Goal: Task Accomplishment & Management: Complete application form

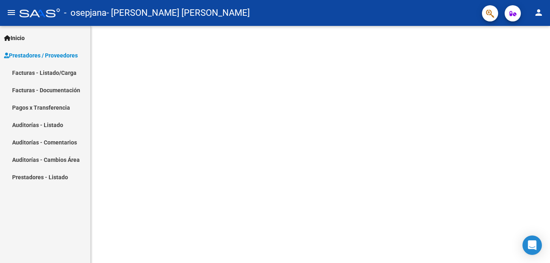
click at [65, 56] on span "Prestadores / Proveedores" at bounding box center [41, 55] width 74 height 9
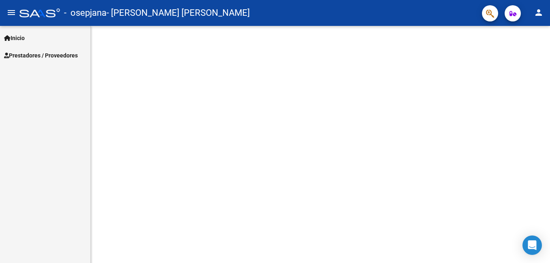
click at [64, 51] on span "Prestadores / Proveedores" at bounding box center [41, 55] width 74 height 9
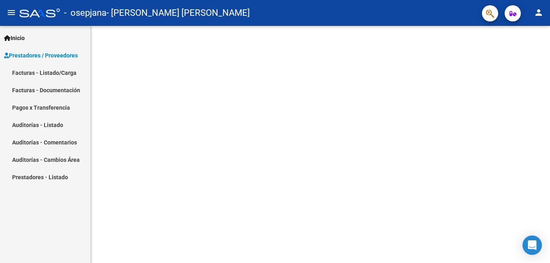
click at [56, 72] on link "Facturas - Listado/Carga" at bounding box center [45, 72] width 90 height 17
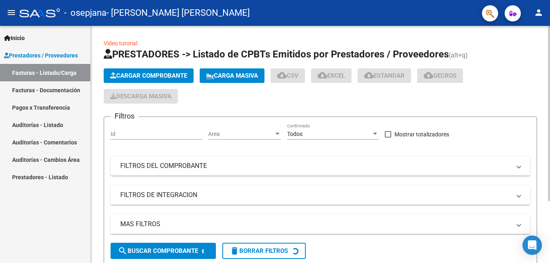
click at [172, 71] on button "Cargar Comprobante" at bounding box center [149, 75] width 90 height 15
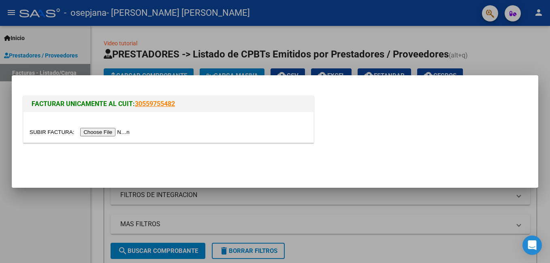
click at [103, 132] on input "file" at bounding box center [81, 132] width 103 height 9
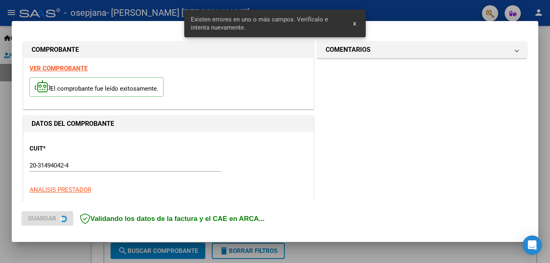
scroll to position [182, 0]
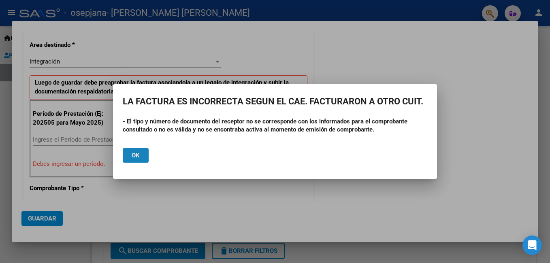
click at [141, 148] on button "Ok" at bounding box center [136, 155] width 26 height 15
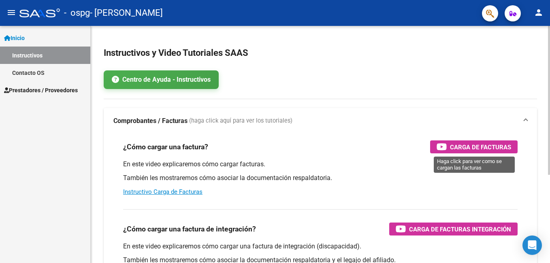
click at [459, 148] on span "Carga de Facturas" at bounding box center [480, 147] width 61 height 10
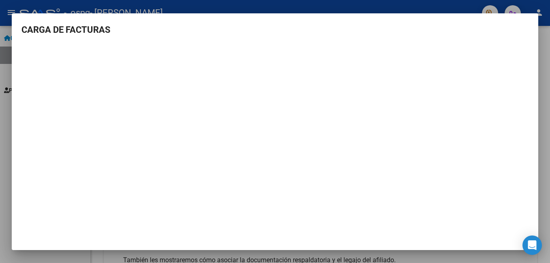
click at [546, 171] on div at bounding box center [275, 131] width 550 height 263
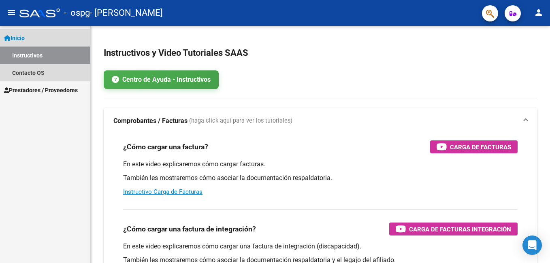
click at [19, 37] on span "Inicio" at bounding box center [14, 38] width 21 height 9
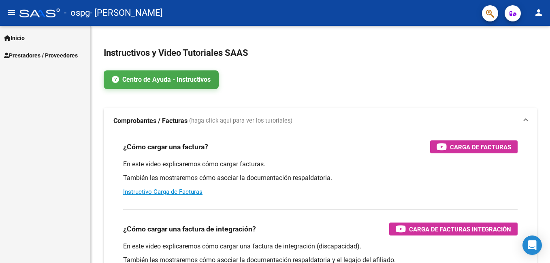
click at [36, 54] on span "Prestadores / Proveedores" at bounding box center [41, 55] width 74 height 9
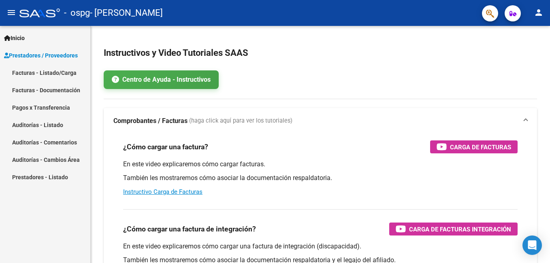
click at [57, 77] on link "Facturas - Listado/Carga" at bounding box center [45, 72] width 90 height 17
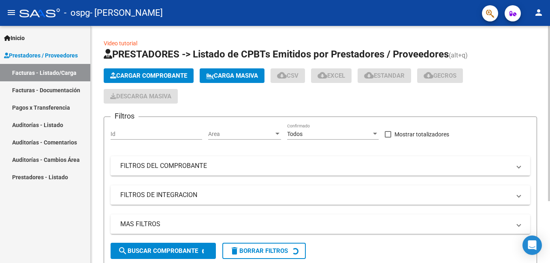
click at [127, 72] on button "Cargar Comprobante" at bounding box center [149, 75] width 90 height 15
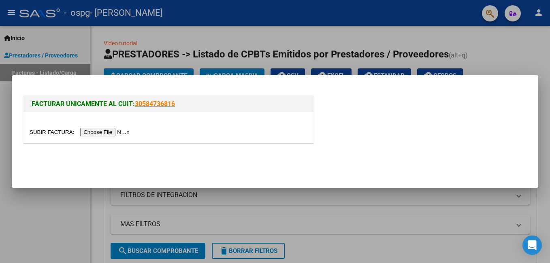
click at [104, 130] on input "file" at bounding box center [81, 132] width 103 height 9
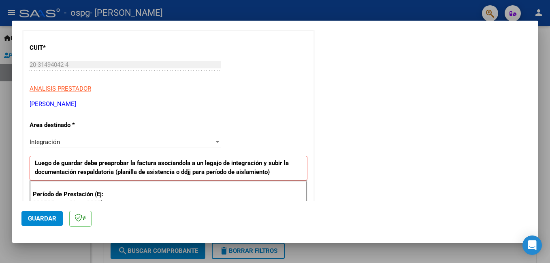
scroll to position [222, 0]
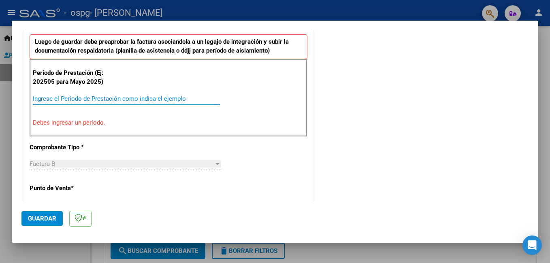
click at [117, 99] on input "Ingrese el Período de Prestación como indica el ejemplo" at bounding box center [126, 98] width 187 height 7
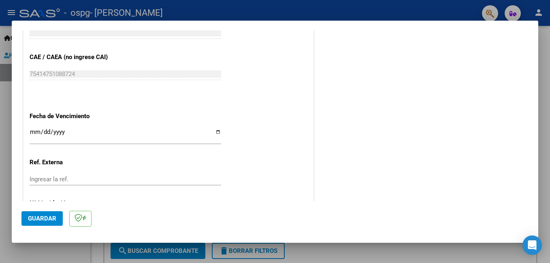
scroll to position [542, 0]
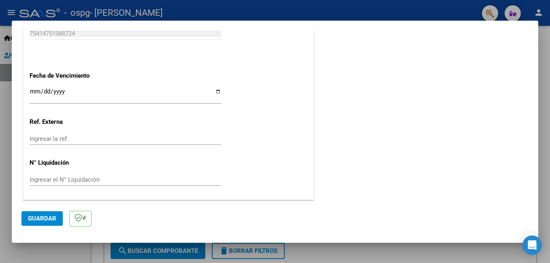
type input "202509"
click at [38, 218] on span "Guardar" at bounding box center [42, 218] width 28 height 7
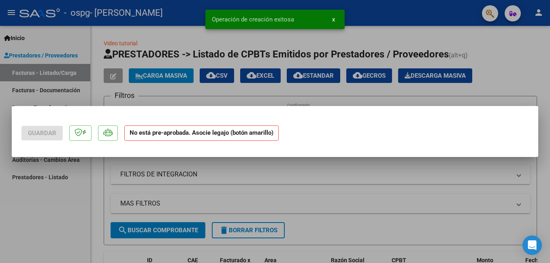
scroll to position [0, 0]
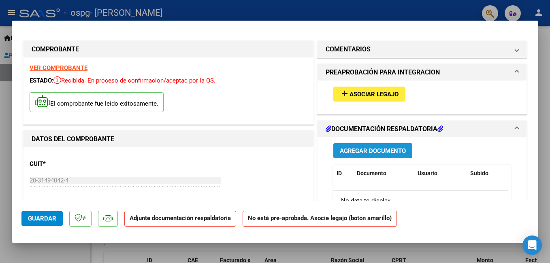
click at [359, 151] on span "Agregar Documento" at bounding box center [373, 150] width 66 height 7
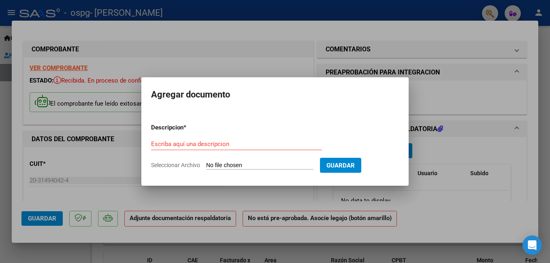
click at [181, 166] on span "Seleccionar Archivo" at bounding box center [175, 165] width 49 height 6
click at [206, 166] on input "Seleccionar Archivo" at bounding box center [259, 166] width 107 height 8
type input "C:\fakepath\PLANILLA ASITENCIA ALEJANRO CARO.pdf"
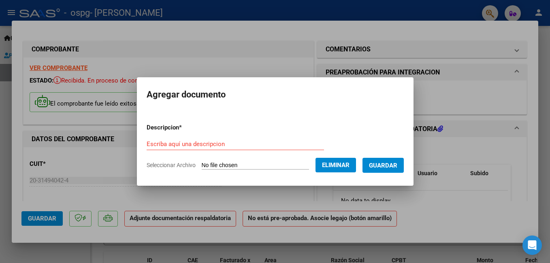
click at [253, 150] on div "Escriba aquí una descripcion" at bounding box center [235, 144] width 177 height 12
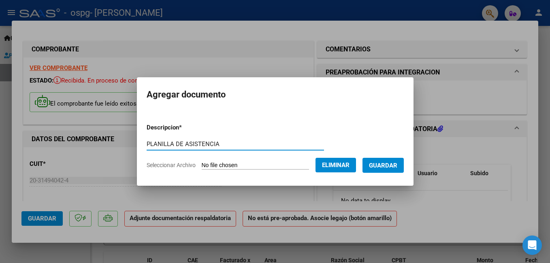
type input "PLANILLA DE ASISTENCIA"
click at [386, 164] on span "Guardar" at bounding box center [383, 165] width 28 height 7
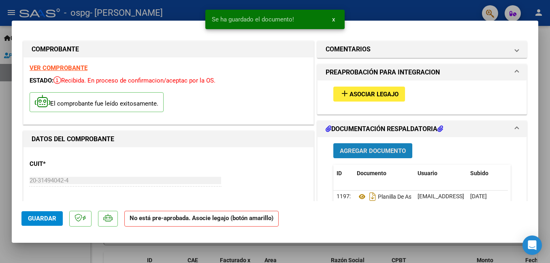
click at [385, 152] on span "Agregar Documento" at bounding box center [373, 150] width 66 height 7
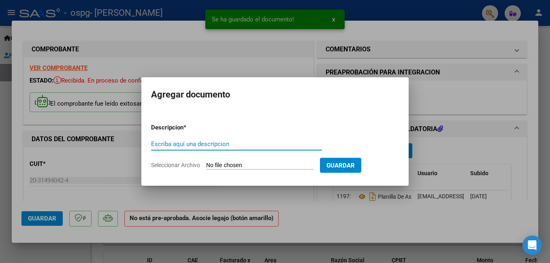
click at [263, 166] on input "Seleccionar Archivo" at bounding box center [259, 166] width 107 height 8
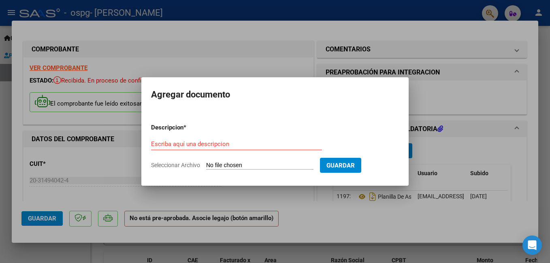
type input "C:\fakepath\AUTORIZACIÓN DISCAPACIDAD 2025.pdf"
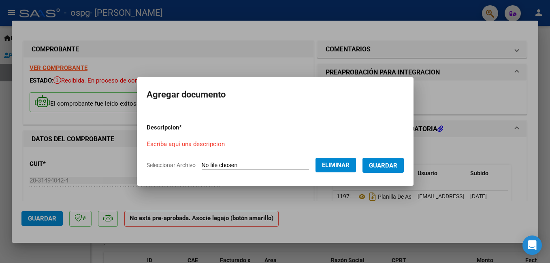
click at [191, 141] on input "Escriba aquí una descripcion" at bounding box center [235, 144] width 177 height 7
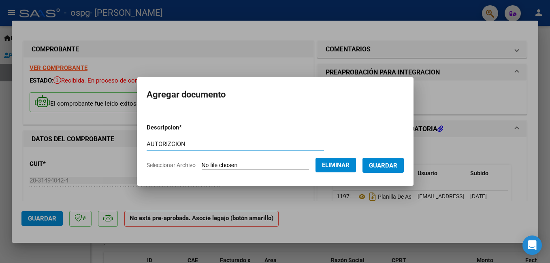
type input "AUTORIZCION"
click at [384, 167] on span "Guardar" at bounding box center [383, 165] width 28 height 7
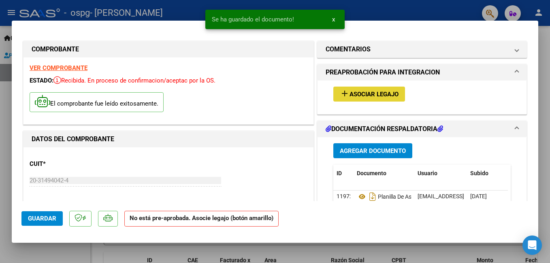
click at [373, 97] on span "Asociar Legajo" at bounding box center [374, 94] width 49 height 7
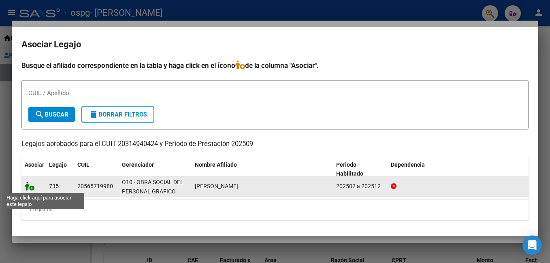
click at [26, 186] on icon at bounding box center [30, 186] width 10 height 9
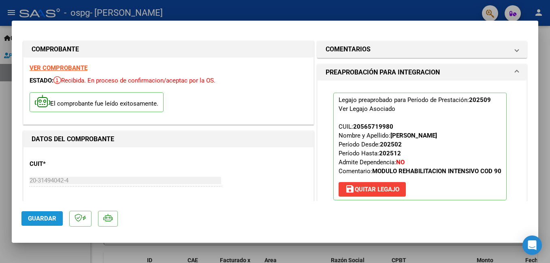
click at [38, 218] on span "Guardar" at bounding box center [42, 218] width 28 height 7
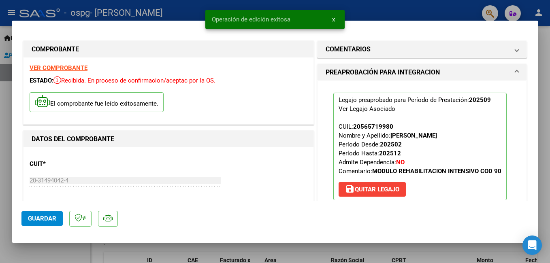
click at [337, 19] on button "x" at bounding box center [334, 19] width 16 height 15
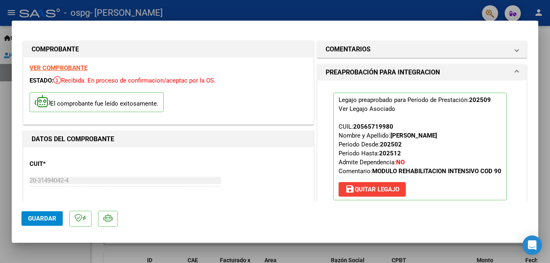
click at [36, 215] on button "Guardar" at bounding box center [41, 219] width 41 height 15
drag, startPoint x: 74, startPoint y: 76, endPoint x: 206, endPoint y: 105, distance: 135.3
click at [206, 105] on div "VER COMPROBANTE ESTADO: Recibida. En proceso de confirmacion/aceptac por la OS.…" at bounding box center [169, 91] width 290 height 67
click at [546, 167] on div at bounding box center [275, 131] width 550 height 263
